Goal: Information Seeking & Learning: Learn about a topic

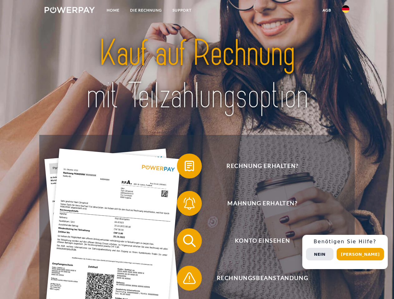
click at [69, 11] on img at bounding box center [70, 10] width 50 height 6
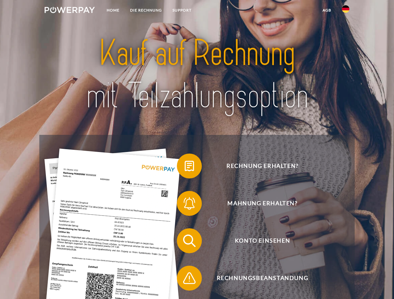
click at [345, 11] on img at bounding box center [345, 8] width 7 height 7
click at [326, 10] on link "agb" at bounding box center [326, 10] width 19 height 11
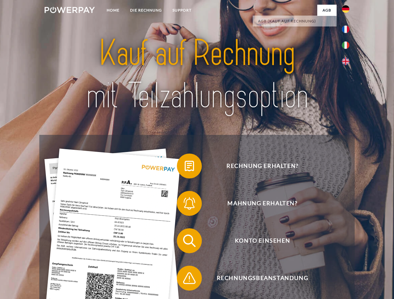
click at [184, 167] on span at bounding box center [179, 165] width 31 height 31
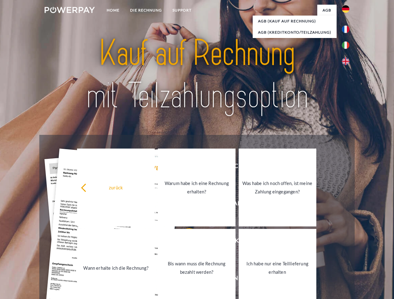
click at [184, 205] on div "zurück Warum habe ich eine Rechnung erhalten? Was habe ich noch offen, ist mein…" at bounding box center [197, 227] width 252 height 161
click at [184, 242] on link "Bis wann muss die Rechnung bezahlt werden?" at bounding box center [197, 268] width 78 height 78
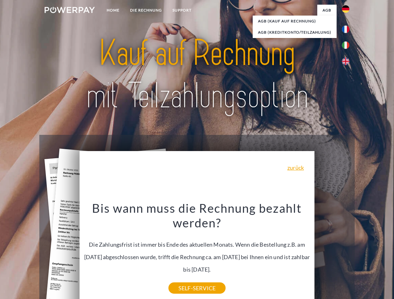
click at [184, 279] on div "Bis wann muss die Rechnung bezahlt werden? Die Zahlungsfrist ist immer bis Ende…" at bounding box center [196, 245] width 227 height 88
click at [347, 252] on div "Rechnung erhalten? Mahnung erhalten? Konto einsehen" at bounding box center [196, 259] width 315 height 249
click at [332, 253] on span "Konto einsehen" at bounding box center [262, 240] width 153 height 25
click at [362, 254] on header "Home DIE RECHNUNG SUPPORT" at bounding box center [197, 215] width 394 height 430
